Goal: Transaction & Acquisition: Purchase product/service

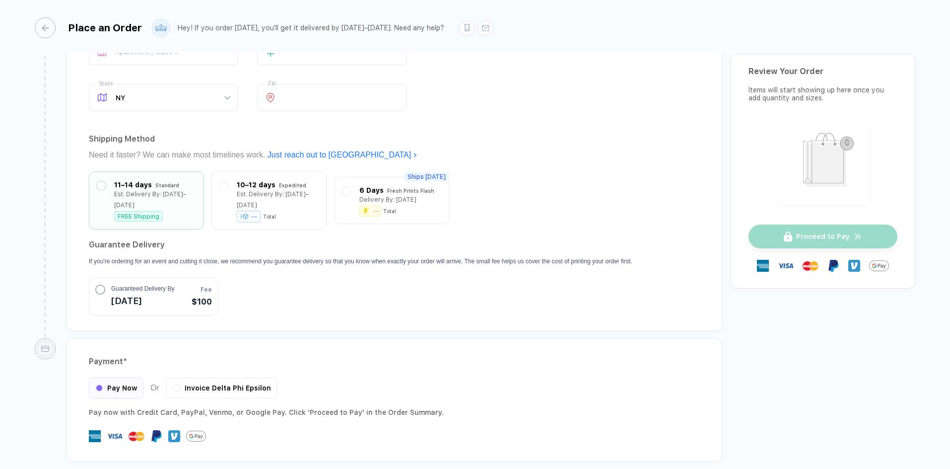
scroll to position [801, 0]
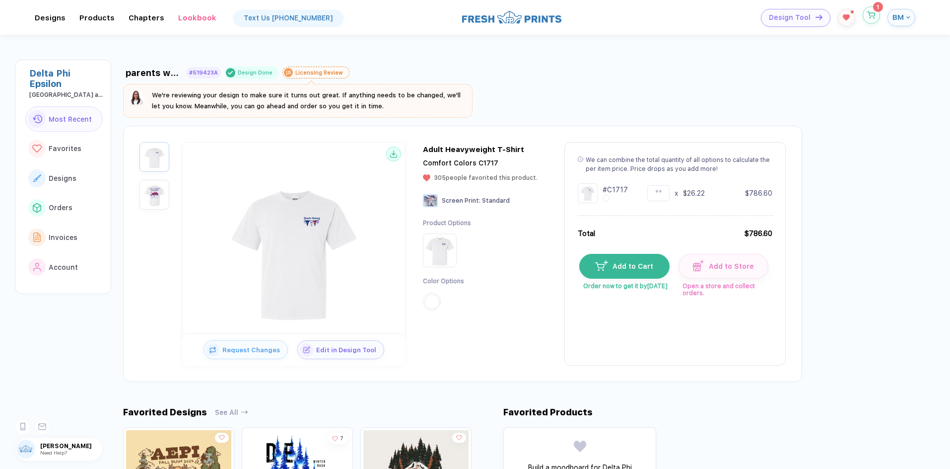
click at [873, 12] on icon "button" at bounding box center [872, 14] width 8 height 7
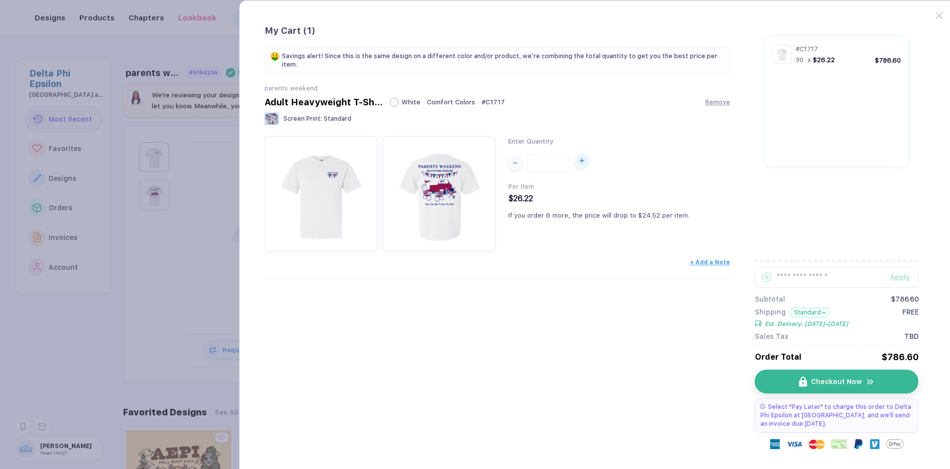
click at [582, 158] on icon "button" at bounding box center [582, 160] width 0 height 4
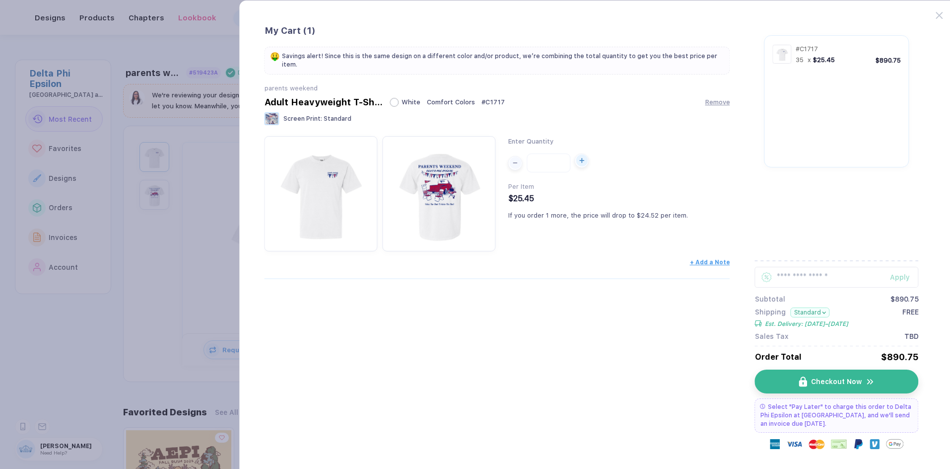
click at [582, 158] on icon "button" at bounding box center [582, 160] width 0 height 4
type input "**"
click at [117, 245] on button "button" at bounding box center [475, 234] width 950 height 469
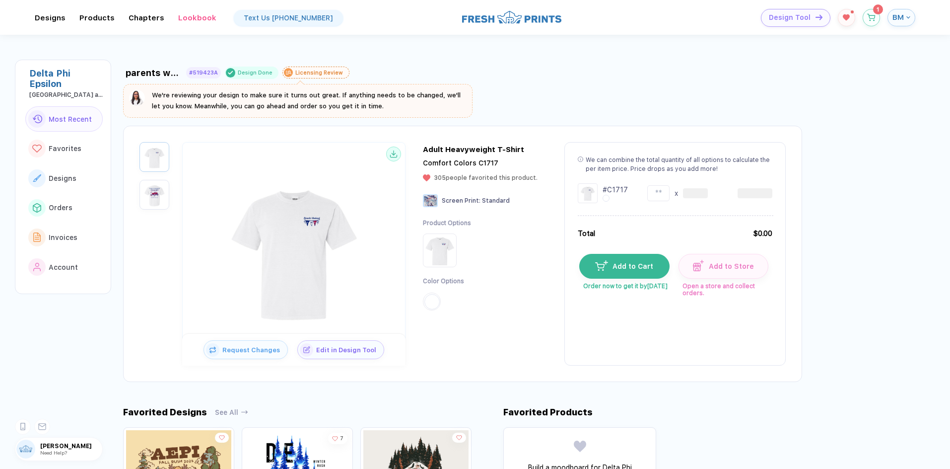
type input "**"
click at [874, 14] on icon "button" at bounding box center [872, 14] width 8 height 7
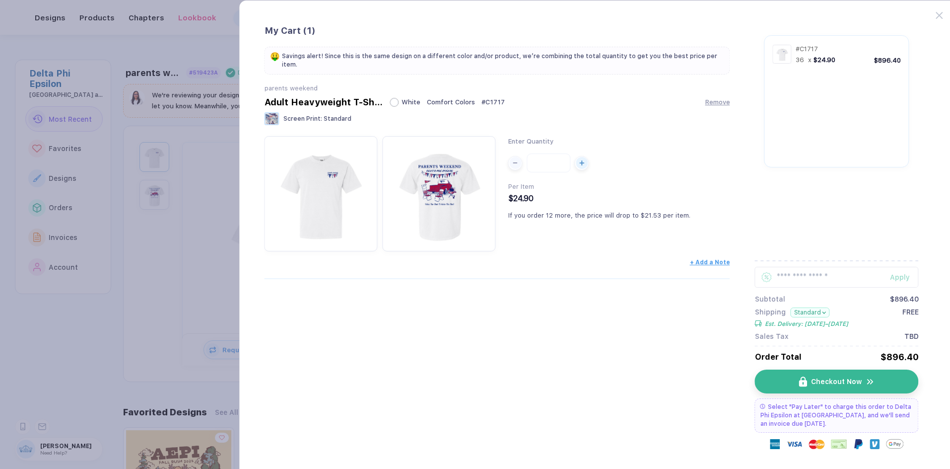
click at [177, 105] on button "button" at bounding box center [475, 234] width 950 height 469
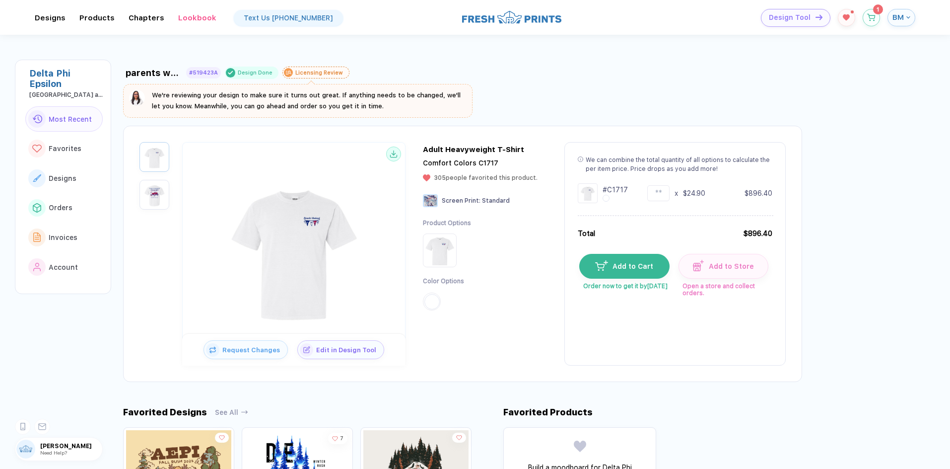
click at [145, 190] on img "button" at bounding box center [154, 194] width 25 height 25
click at [355, 350] on span "Edit in Design Tool" at bounding box center [348, 347] width 71 height 7
click at [448, 150] on div "Adult Heavyweight T-Shirt" at bounding box center [473, 149] width 101 height 9
click at [322, 244] on img at bounding box center [294, 248] width 159 height 159
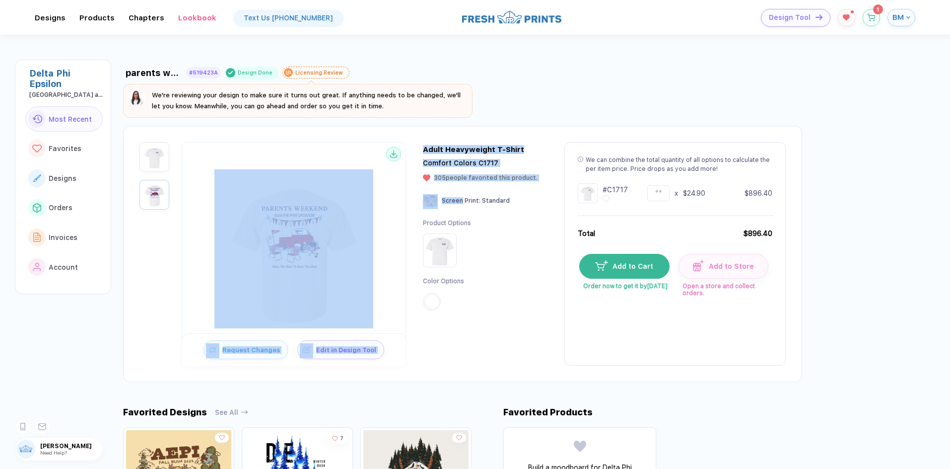
drag, startPoint x: 463, startPoint y: 192, endPoint x: 334, endPoint y: 231, distance: 134.8
click at [334, 231] on div "Request Changes Edit in Design Tool Adult Heavyweight T-Shirt Comfort Colors C1…" at bounding box center [462, 254] width 679 height 256
click at [334, 231] on img at bounding box center [294, 248] width 159 height 159
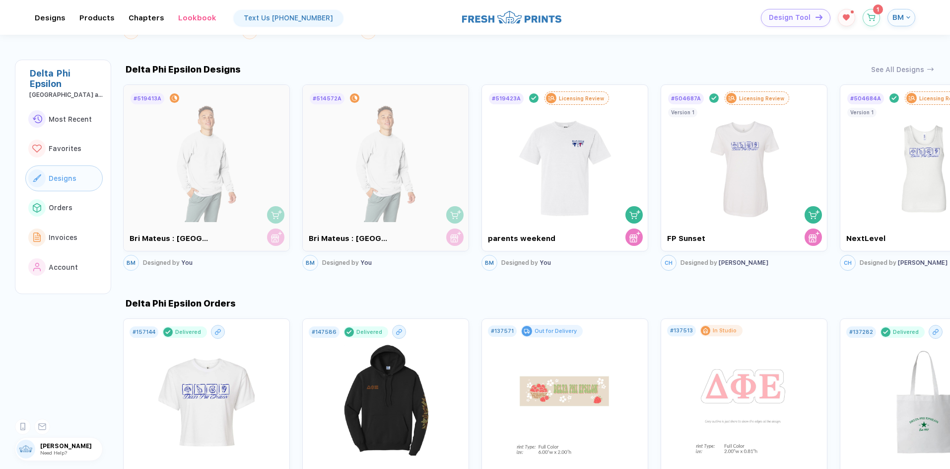
scroll to position [520, 0]
